Goal: Information Seeking & Learning: Understand process/instructions

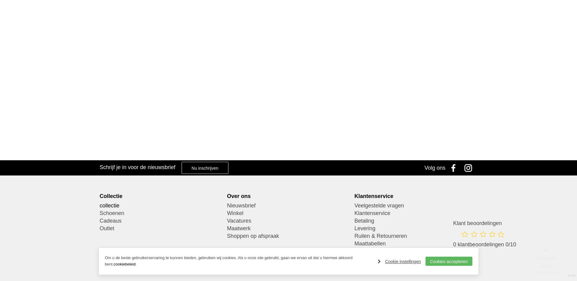
scroll to position [156, 0]
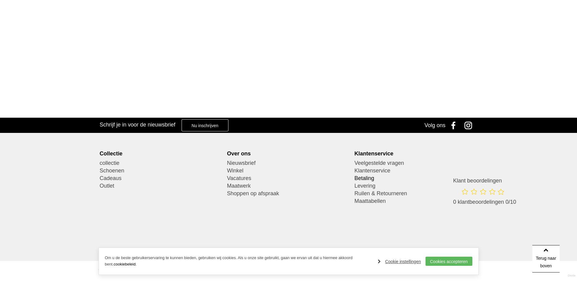
click at [364, 177] on link "Betaling" at bounding box center [415, 179] width 123 height 8
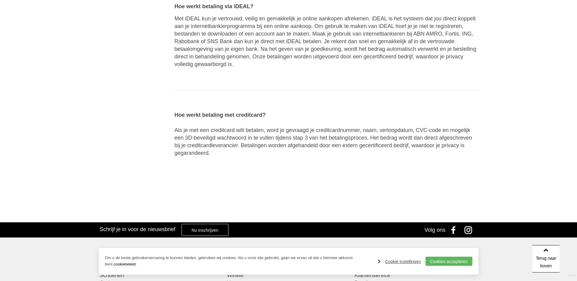
scroll to position [274, 0]
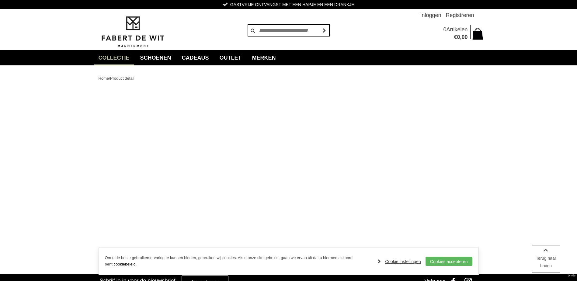
scroll to position [156, 0]
